Goal: Task Accomplishment & Management: Manage account settings

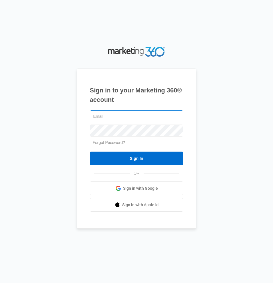
click at [144, 114] on input "text" at bounding box center [136, 117] width 93 height 12
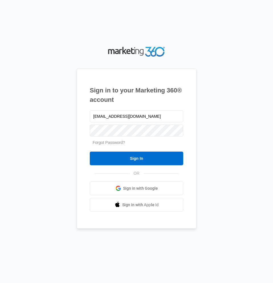
type input "[EMAIL_ADDRESS][DOMAIN_NAME]"
click at [90, 152] on input "Sign In" at bounding box center [136, 159] width 93 height 14
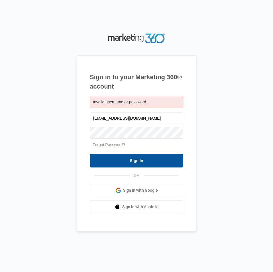
click at [176, 158] on input "Sign In" at bounding box center [136, 161] width 93 height 14
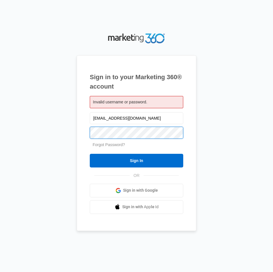
click at [90, 154] on input "Sign In" at bounding box center [136, 161] width 93 height 14
